Goal: Task Accomplishment & Management: Manage account settings

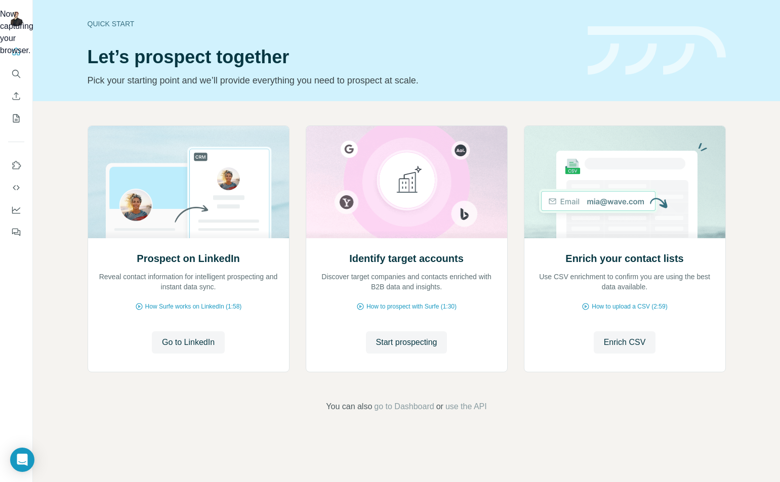
click at [0, 57] on div "Now capturing your browser." at bounding box center [0, 32] width 0 height 49
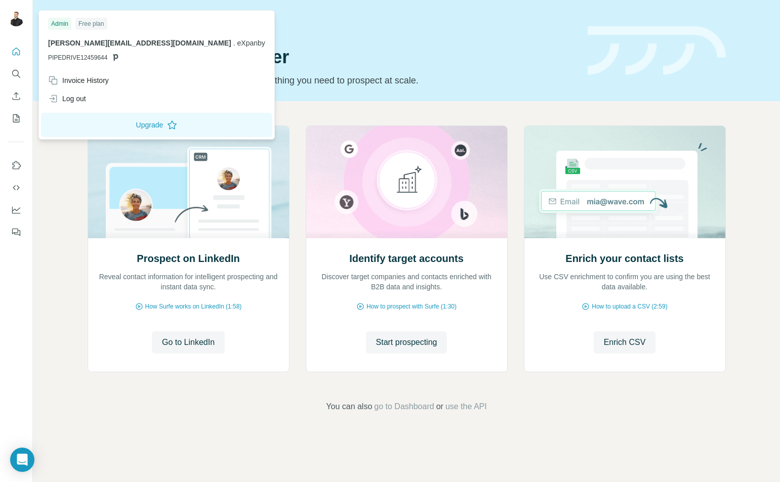
click at [15, 19] on img at bounding box center [16, 18] width 16 height 16
click at [79, 100] on div "Log out" at bounding box center [67, 99] width 38 height 10
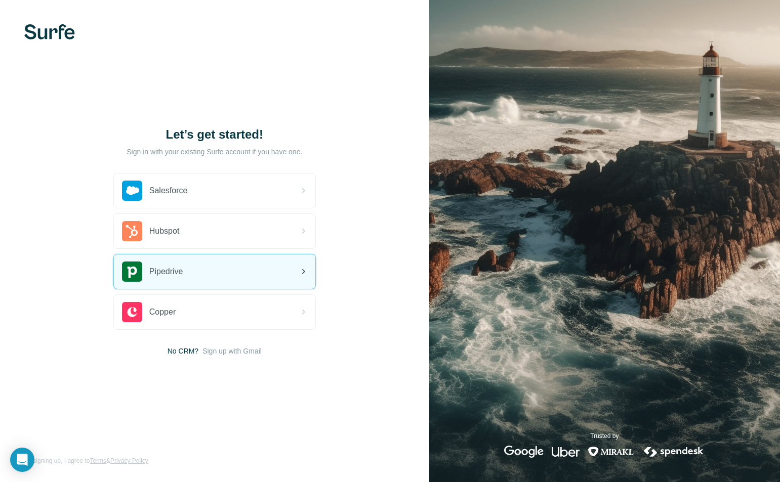
click at [193, 271] on div "Pipedrive" at bounding box center [214, 272] width 201 height 34
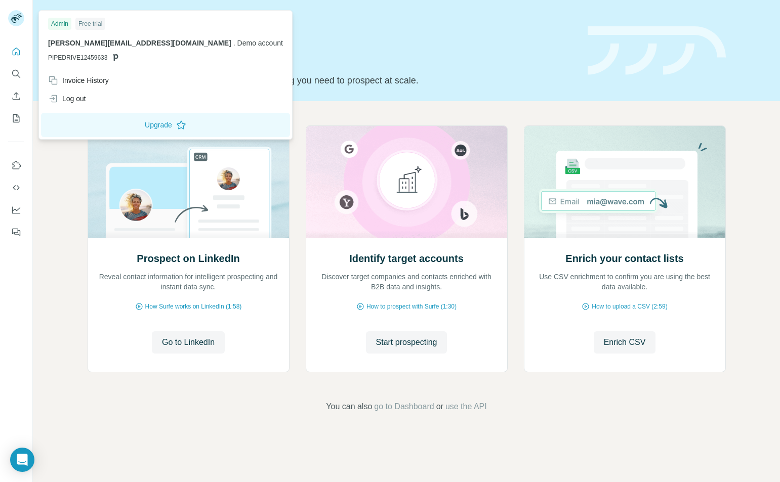
click at [11, 19] on rect at bounding box center [16, 18] width 16 height 16
click at [83, 102] on div "Log out" at bounding box center [67, 99] width 38 height 10
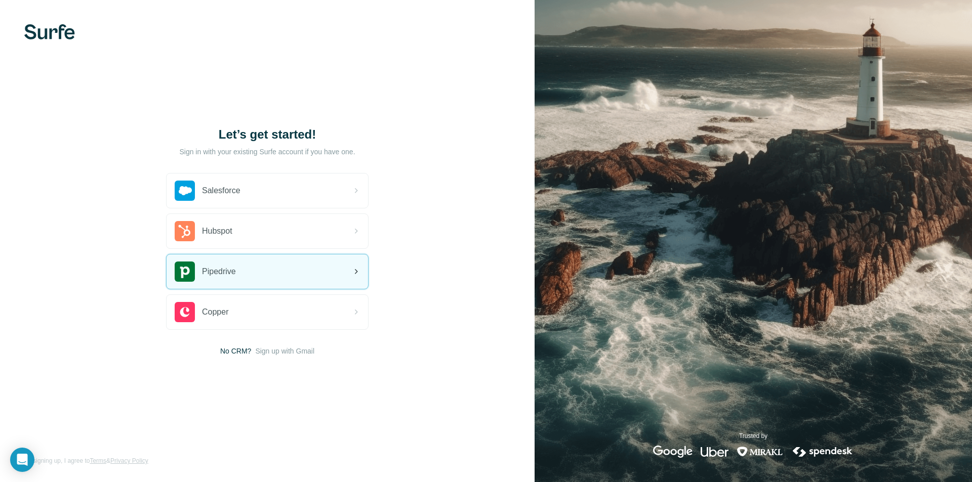
click at [245, 269] on div "Pipedrive" at bounding box center [267, 272] width 201 height 34
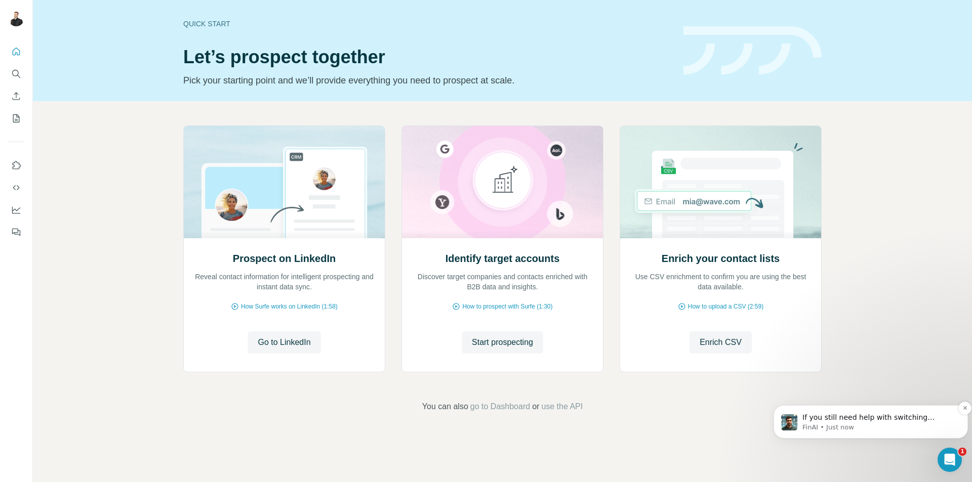
click at [903, 420] on p "If you still need help with switching between Pipedrive accounts in [GEOGRAPHIC…" at bounding box center [878, 418] width 153 height 10
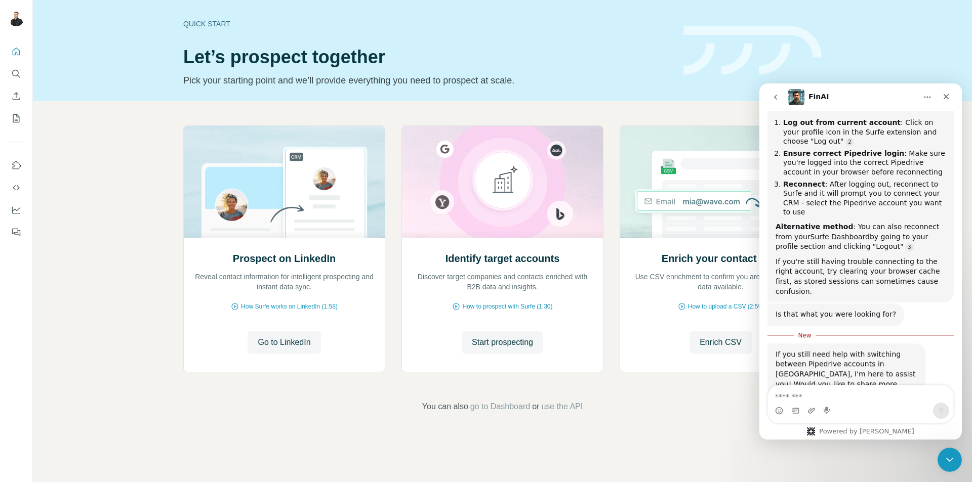
scroll to position [246, 0]
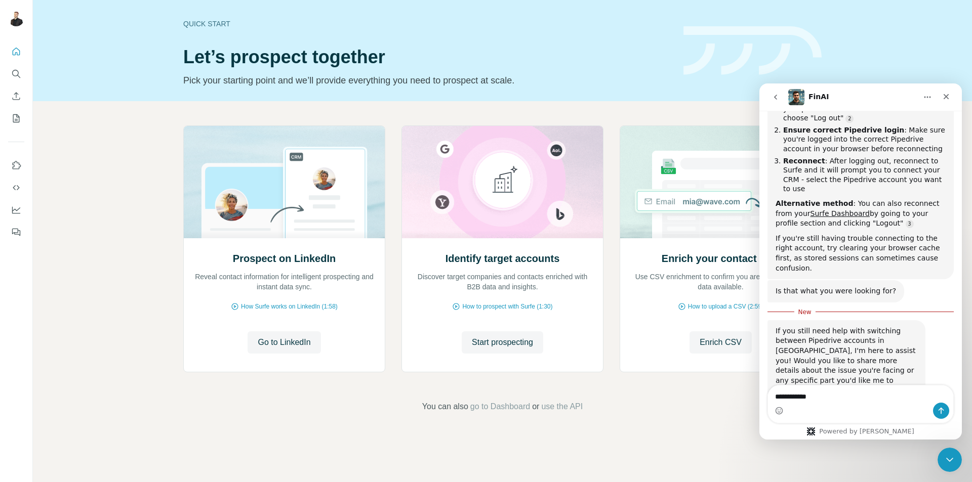
type textarea "**********"
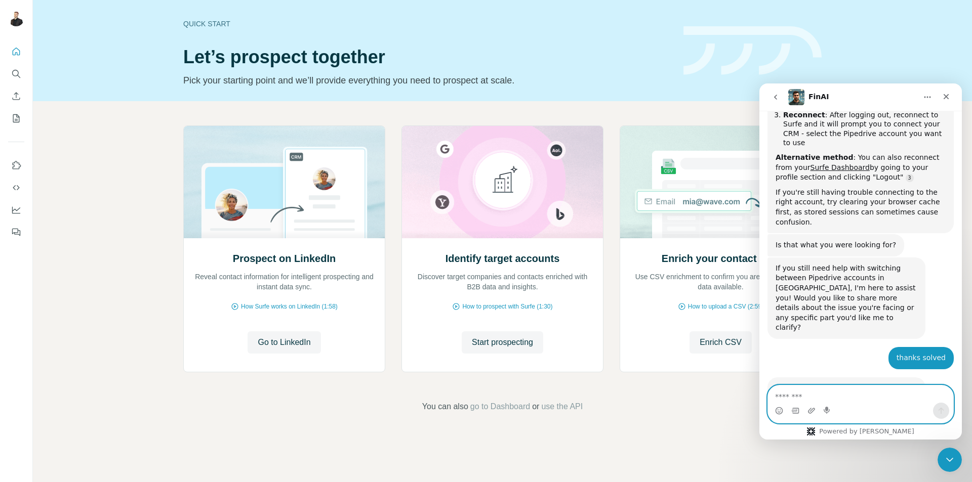
scroll to position [392, 0]
